Goal: Check status

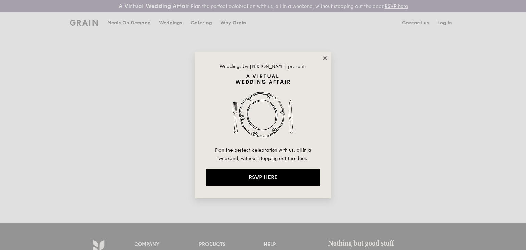
type input "[EMAIL_ADDRESS][DOMAIN_NAME]"
click at [324, 58] on icon at bounding box center [325, 58] width 4 height 4
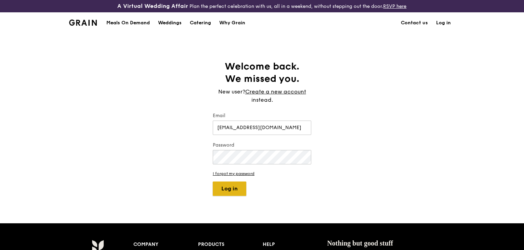
click at [226, 191] on button "Log in" at bounding box center [230, 188] width 34 height 14
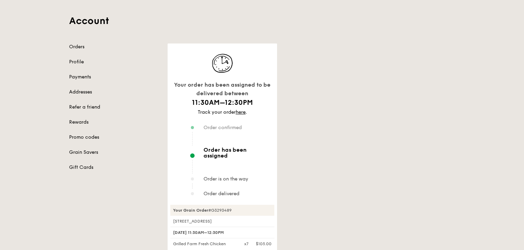
scroll to position [46, 0]
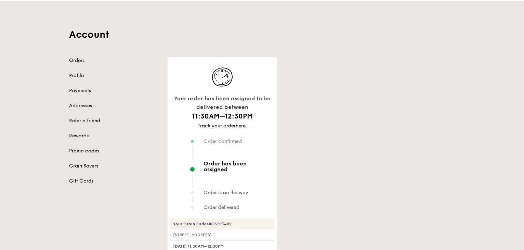
scroll to position [46, 0]
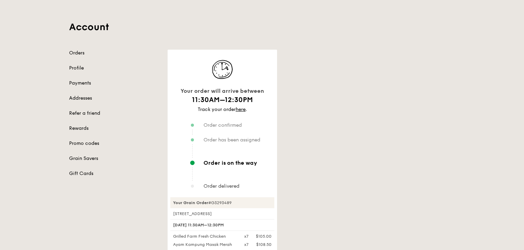
scroll to position [46, 0]
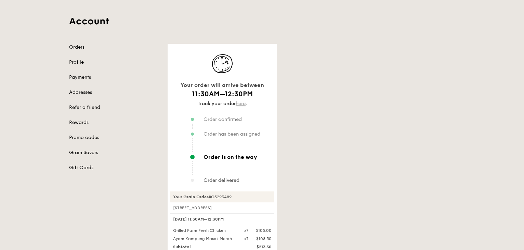
click at [242, 104] on link "here" at bounding box center [241, 104] width 10 height 6
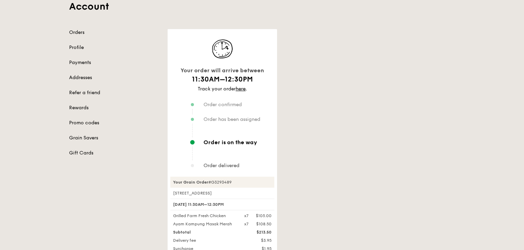
scroll to position [57, 0]
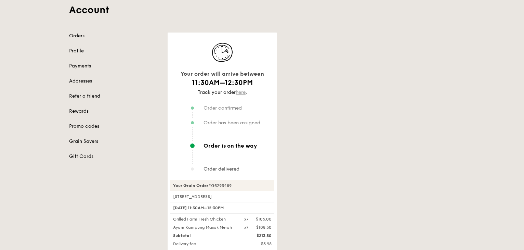
click at [240, 92] on link "here" at bounding box center [241, 92] width 10 height 6
